Goal: Download file/media

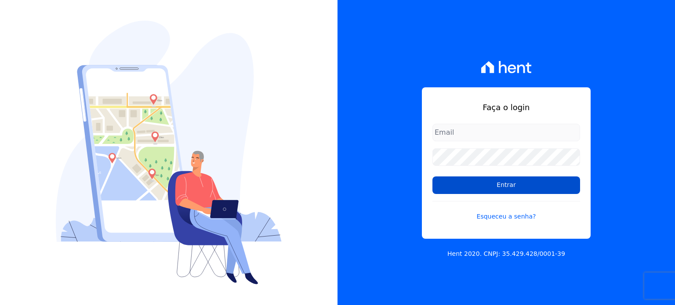
type input "[EMAIL_ADDRESS][DOMAIN_NAME]"
click at [539, 186] on input "Entrar" at bounding box center [506, 186] width 148 height 18
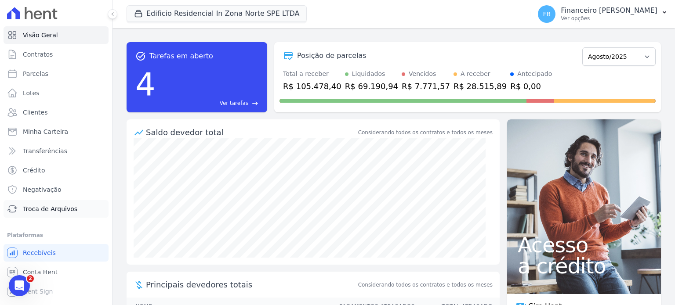
click at [73, 207] on link "Troca de Arquivos" at bounding box center [56, 209] width 105 height 18
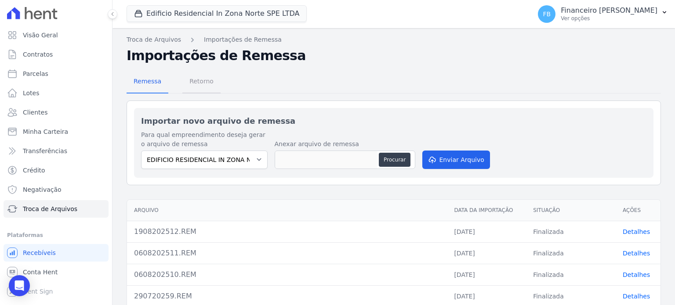
click at [199, 80] on span "Retorno" at bounding box center [201, 81] width 35 height 18
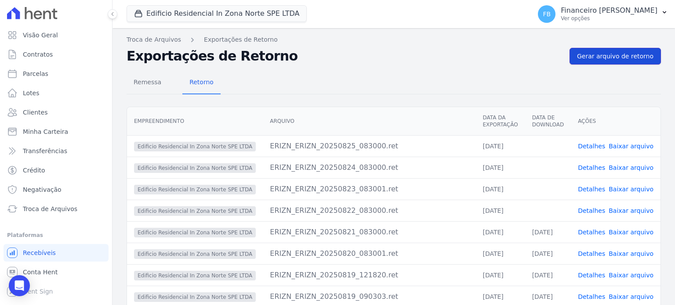
click at [600, 54] on span "Gerar arquivo de retorno" at bounding box center [615, 56] width 76 height 9
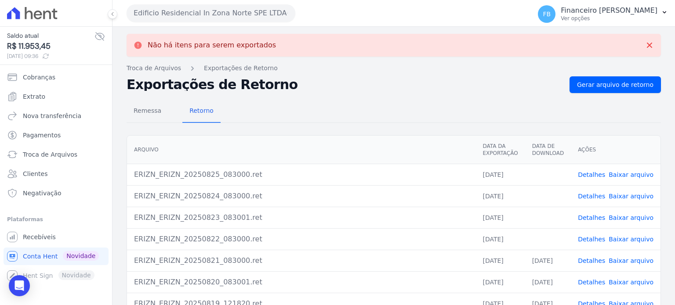
click at [635, 239] on link "Baixar arquivo" at bounding box center [630, 239] width 45 height 7
click at [637, 219] on link "Baixar arquivo" at bounding box center [630, 217] width 45 height 7
click at [637, 195] on tbody "ERIZN_ERIZN_20250825_083000.ret [DATE] Detalhes Baixar arquivo ERIZN_ERIZN_2025…" at bounding box center [393, 271] width 533 height 215
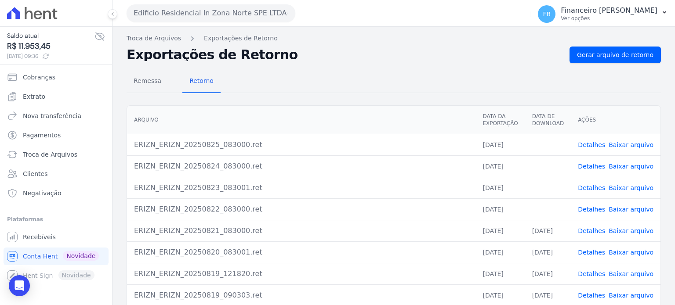
click at [629, 165] on link "Baixar arquivo" at bounding box center [630, 166] width 45 height 7
click at [633, 144] on link "Baixar arquivo" at bounding box center [630, 144] width 45 height 7
click at [68, 98] on link "Extrato" at bounding box center [56, 97] width 105 height 18
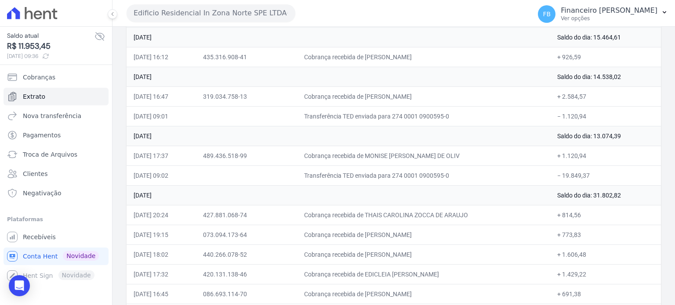
scroll to position [239, 0]
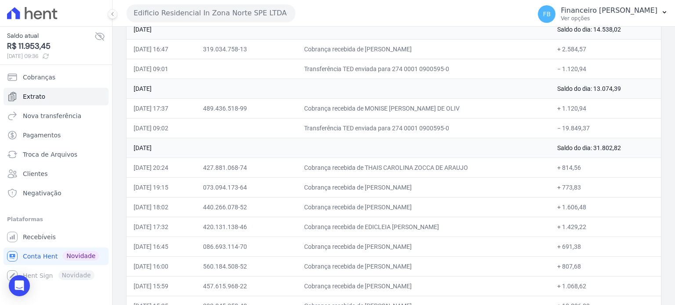
drag, startPoint x: 134, startPoint y: 82, endPoint x: 595, endPoint y: 117, distance: 462.6
click at [207, 7] on button "Edificio Residencial In Zona Norte SPE LTDA" at bounding box center [211, 13] width 169 height 18
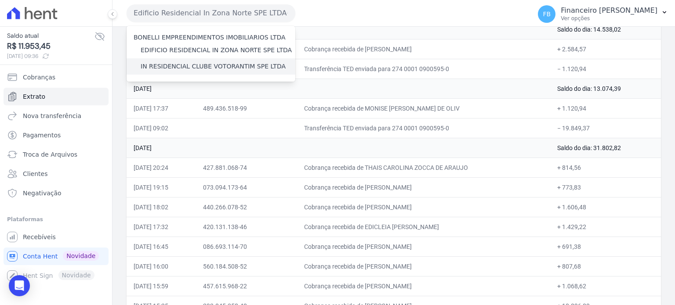
click at [197, 67] on label "IN RESIDENCIAL CLUBE VOTORANTIM SPE LTDA" at bounding box center [213, 66] width 145 height 9
click at [0, 0] on input "IN RESIDENCIAL CLUBE VOTORANTIM SPE LTDA" at bounding box center [0, 0] width 0 height 0
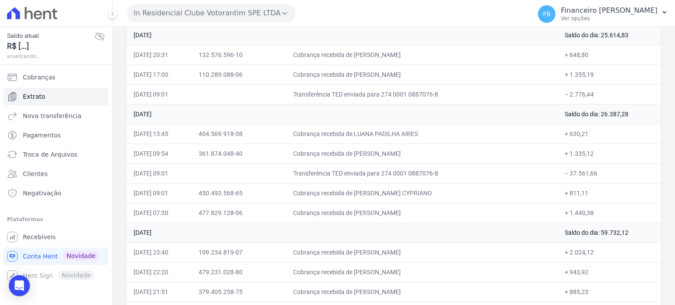
scroll to position [265, 0]
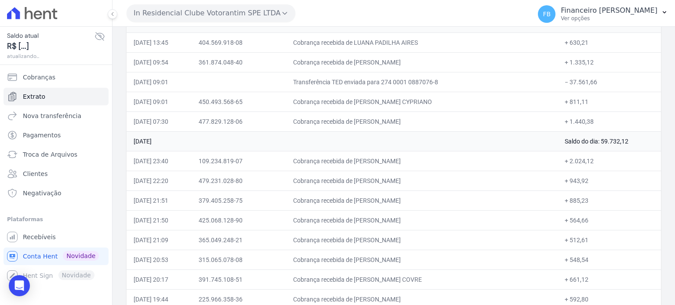
drag, startPoint x: 134, startPoint y: 126, endPoint x: 603, endPoint y: 113, distance: 469.3
click at [50, 238] on span "Recebíveis" at bounding box center [39, 237] width 33 height 9
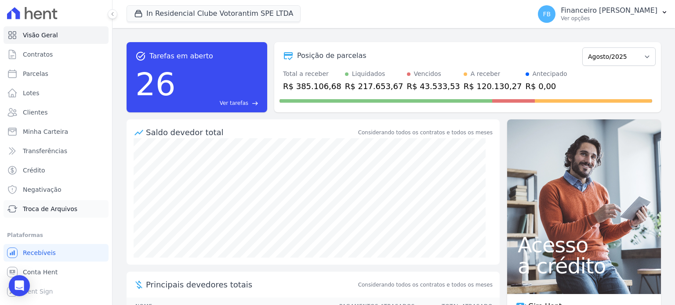
click at [70, 209] on span "Troca de Arquivos" at bounding box center [50, 209] width 54 height 9
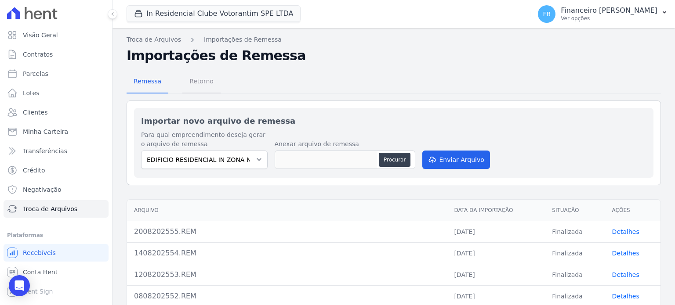
click at [201, 83] on span "Retorno" at bounding box center [201, 81] width 35 height 18
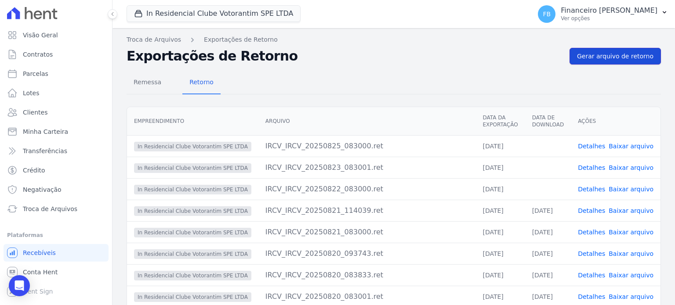
click at [635, 55] on span "Gerar arquivo de retorno" at bounding box center [615, 56] width 76 height 9
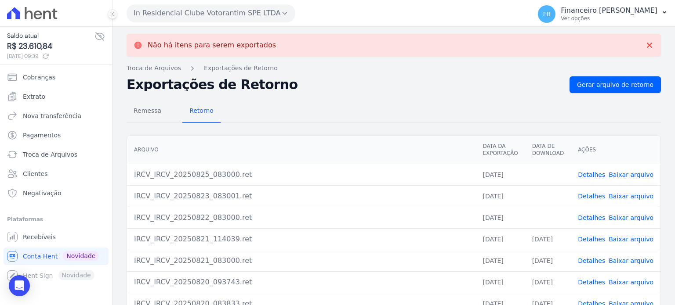
click at [636, 214] on link "Baixar arquivo" at bounding box center [630, 217] width 45 height 7
click at [632, 198] on link "Baixar arquivo" at bounding box center [630, 196] width 45 height 7
click at [634, 175] on link "Baixar arquivo" at bounding box center [630, 174] width 45 height 7
